Goal: Task Accomplishment & Management: Use online tool/utility

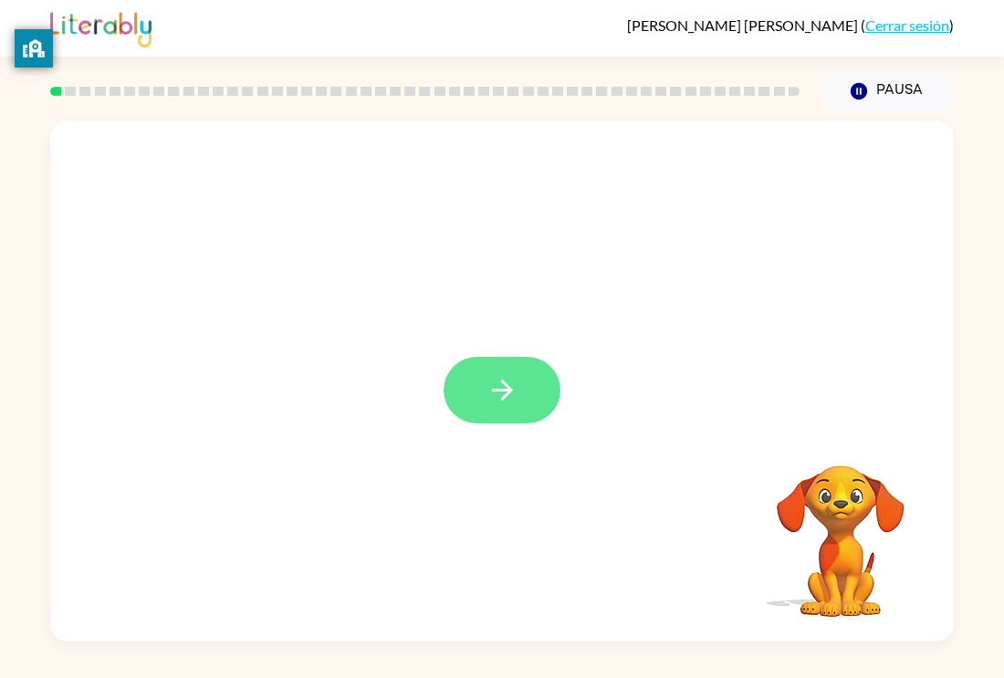
click at [495, 384] on icon "button" at bounding box center [503, 390] width 32 height 32
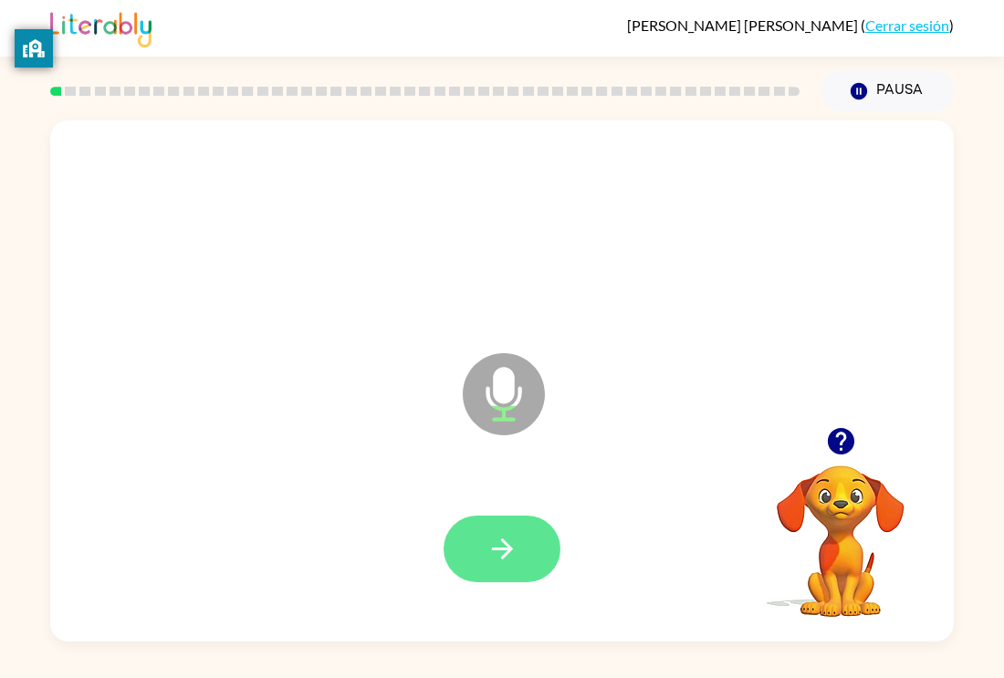
click at [500, 541] on icon "button" at bounding box center [503, 549] width 32 height 32
click at [512, 544] on icon "button" at bounding box center [503, 549] width 32 height 32
click at [516, 547] on icon "button" at bounding box center [503, 549] width 32 height 32
click at [512, 548] on icon "button" at bounding box center [503, 549] width 32 height 32
click at [519, 526] on button "button" at bounding box center [502, 549] width 117 height 67
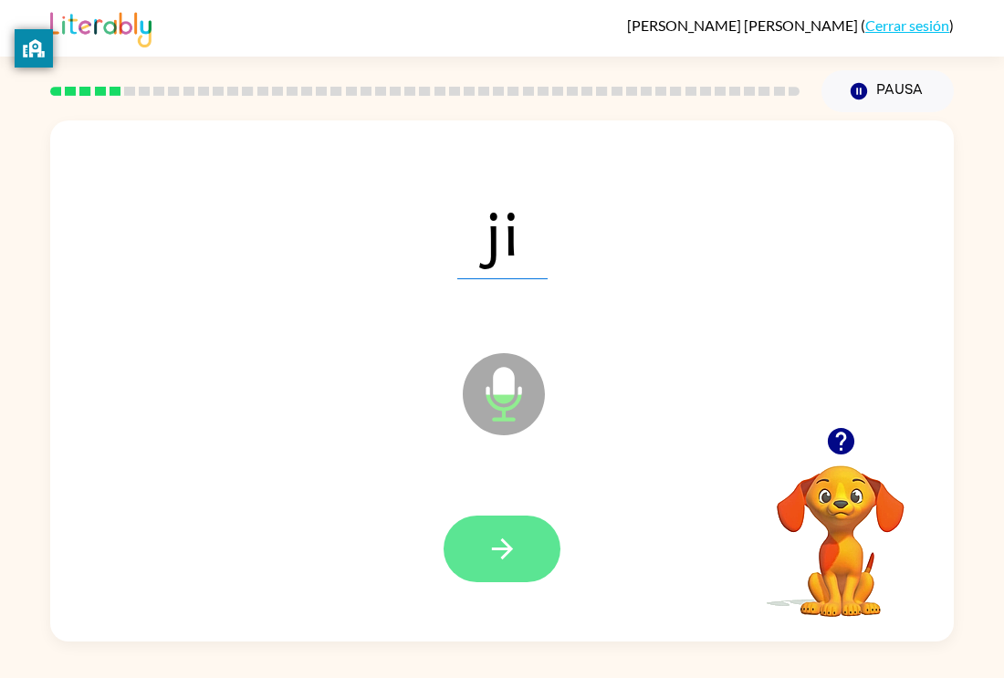
click at [512, 543] on icon "button" at bounding box center [503, 549] width 32 height 32
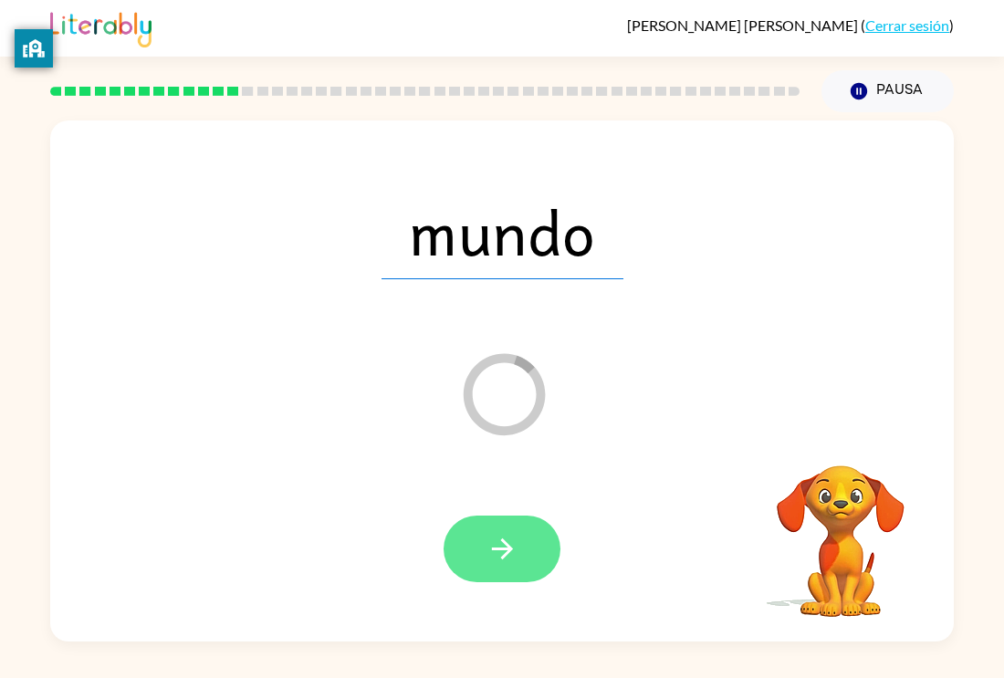
click at [529, 555] on button "button" at bounding box center [502, 549] width 117 height 67
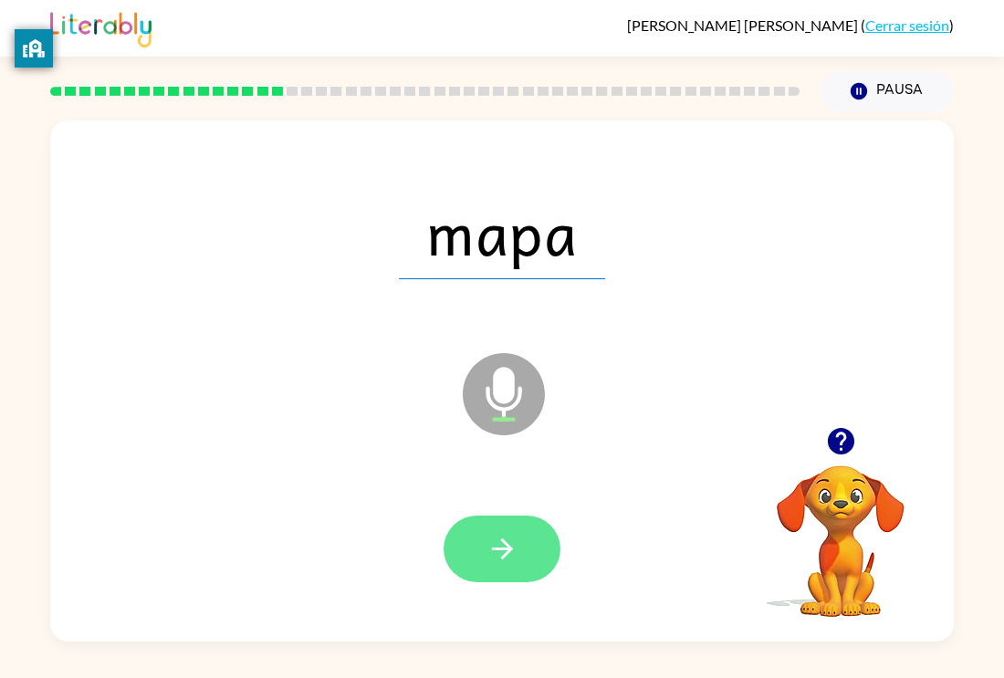
click at [491, 521] on button "button" at bounding box center [502, 549] width 117 height 67
click at [508, 553] on icon "button" at bounding box center [501, 549] width 21 height 21
click at [536, 547] on button "button" at bounding box center [502, 549] width 117 height 67
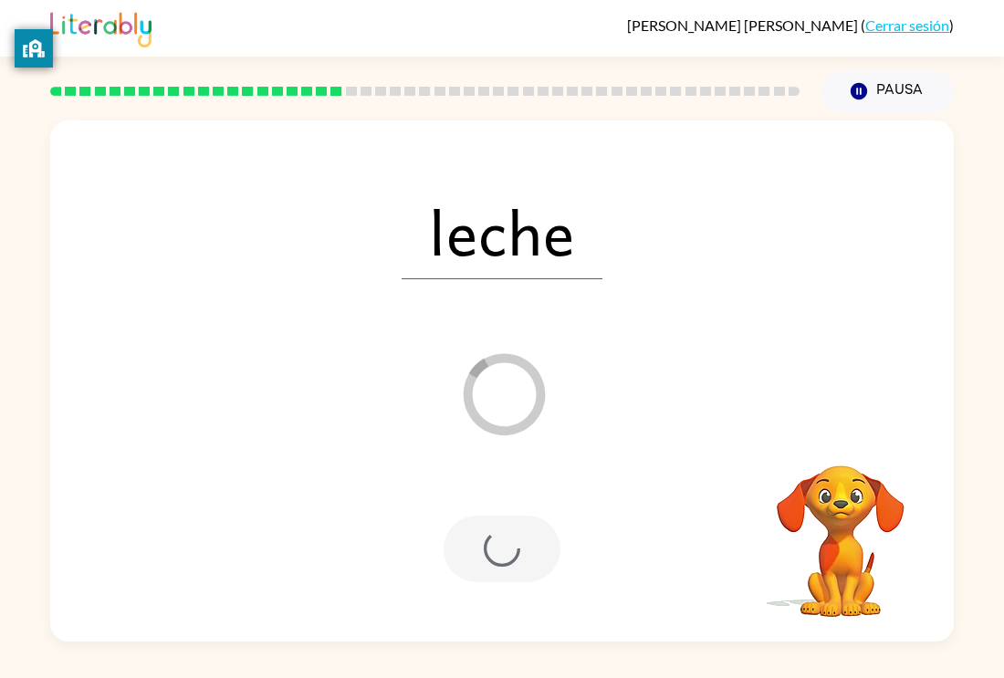
click at [87, 273] on div "leche" at bounding box center [501, 232] width 867 height 150
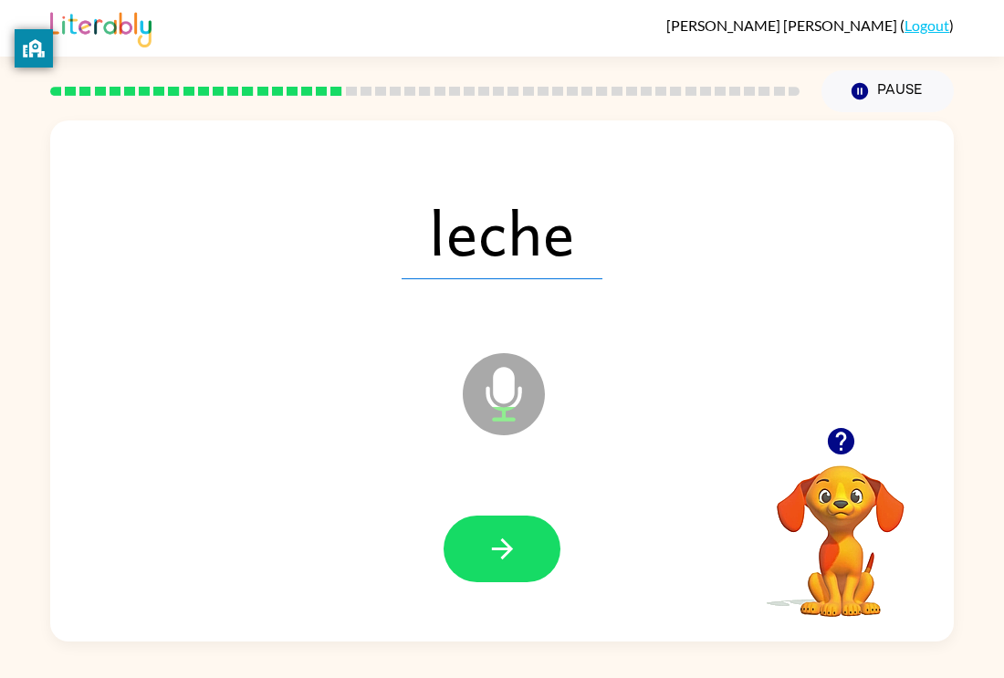
click at [921, 276] on div "leche" at bounding box center [501, 232] width 867 height 150
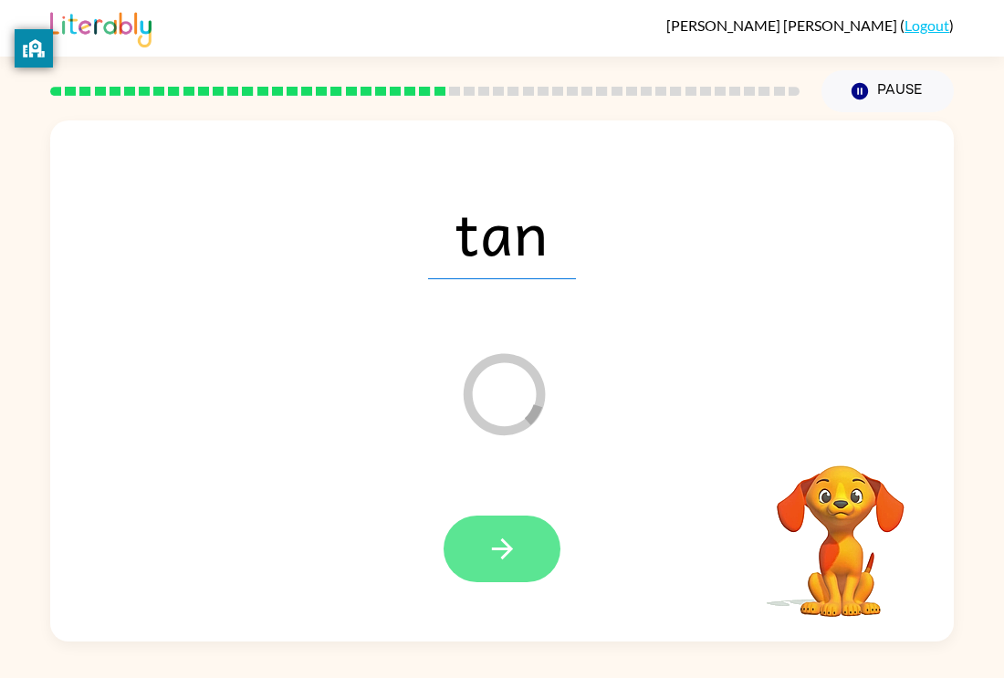
click at [527, 552] on button "button" at bounding box center [502, 549] width 117 height 67
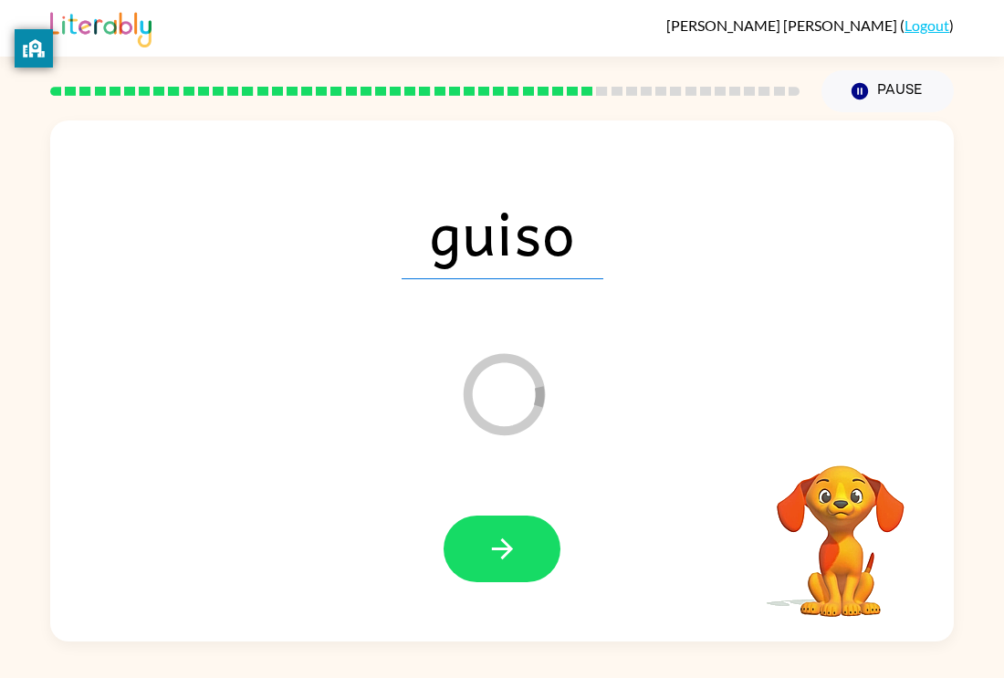
click at [527, 552] on button "button" at bounding box center [502, 549] width 117 height 67
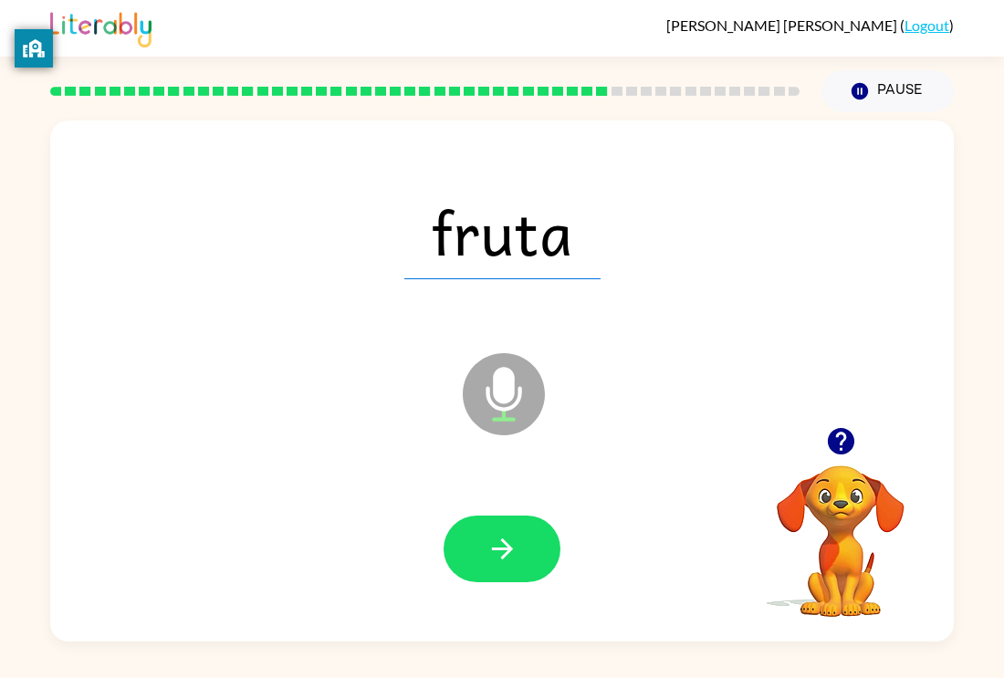
click at [617, 59] on div at bounding box center [424, 91] width 771 height 64
